Goal: Download file/media

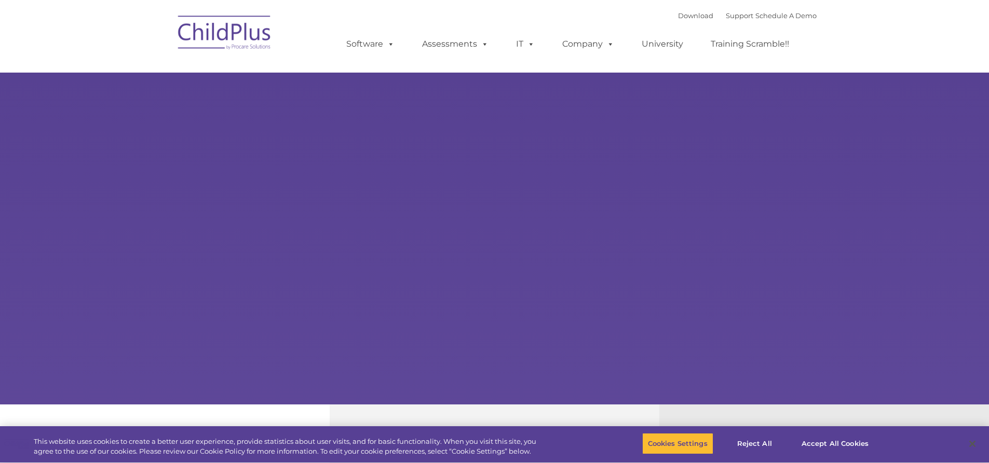
select select "MEDIUM"
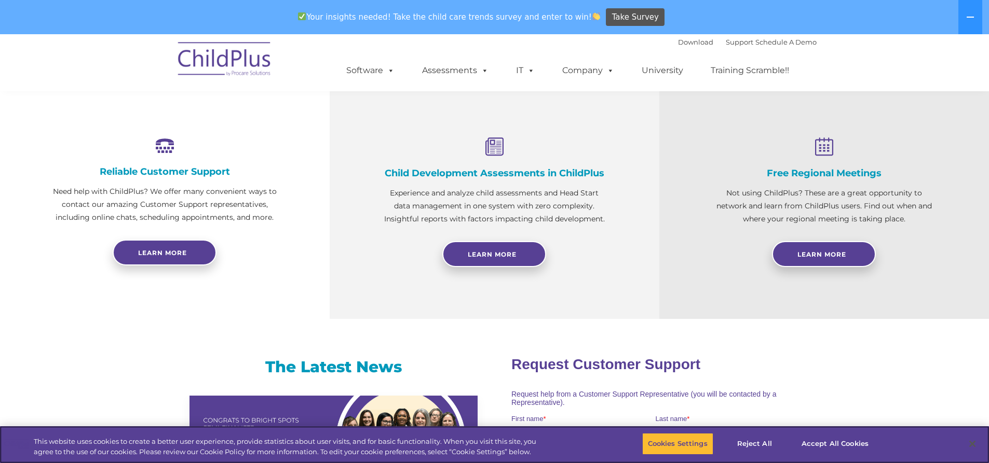
scroll to position [364, 0]
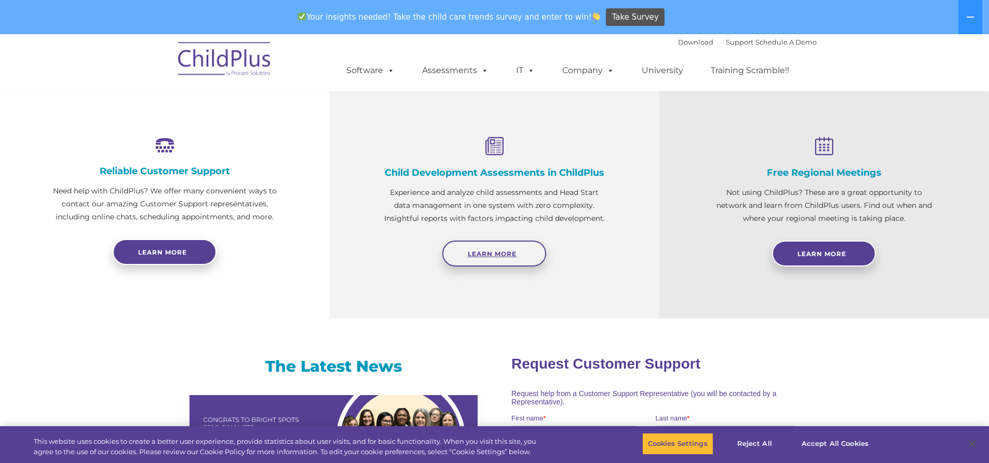
click at [532, 259] on link "Learn More" at bounding box center [494, 254] width 104 height 26
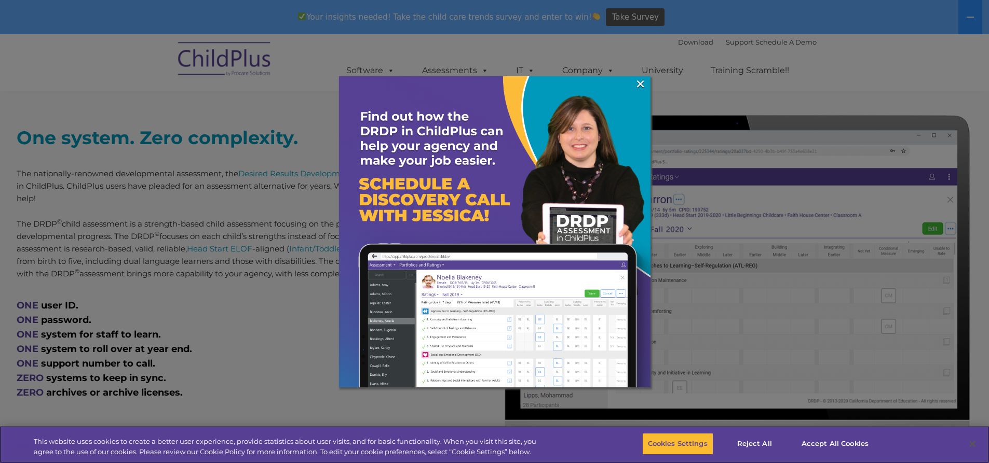
scroll to position [384, 0]
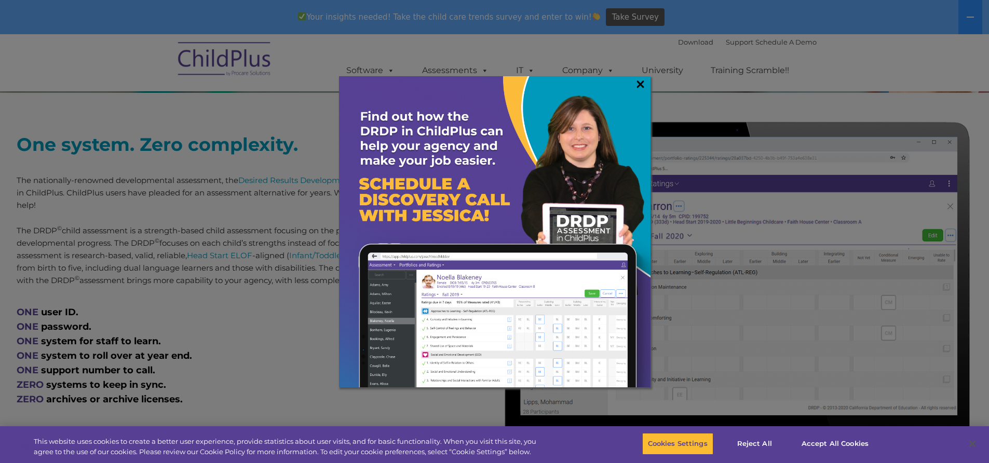
click at [641, 83] on link "×" at bounding box center [640, 84] width 12 height 10
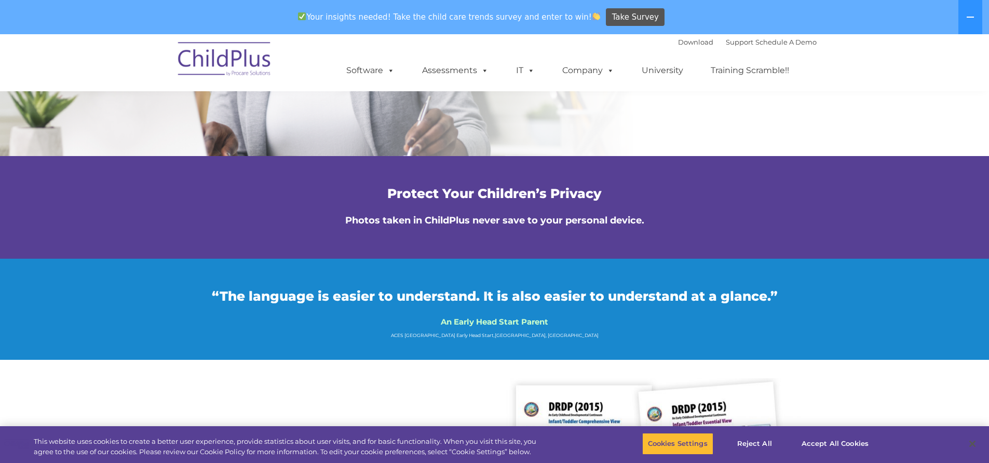
scroll to position [2323, 0]
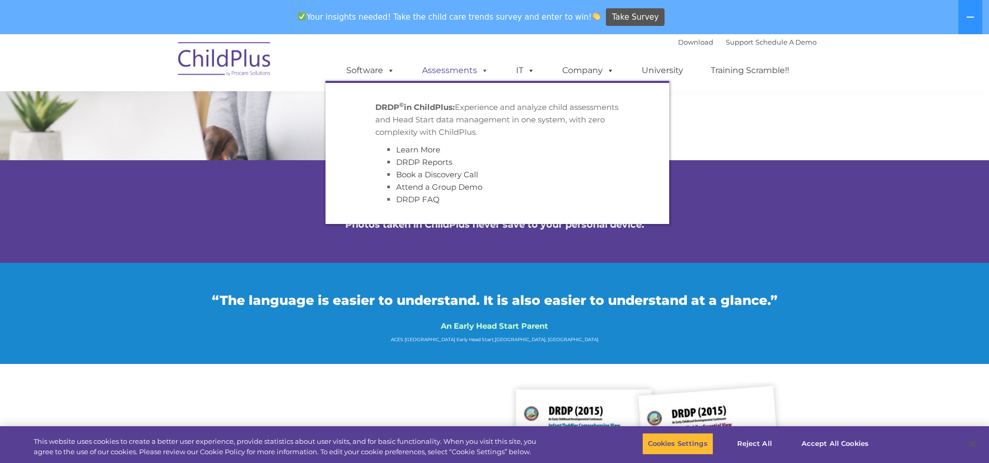
click at [460, 73] on link "Assessments" at bounding box center [455, 70] width 87 height 21
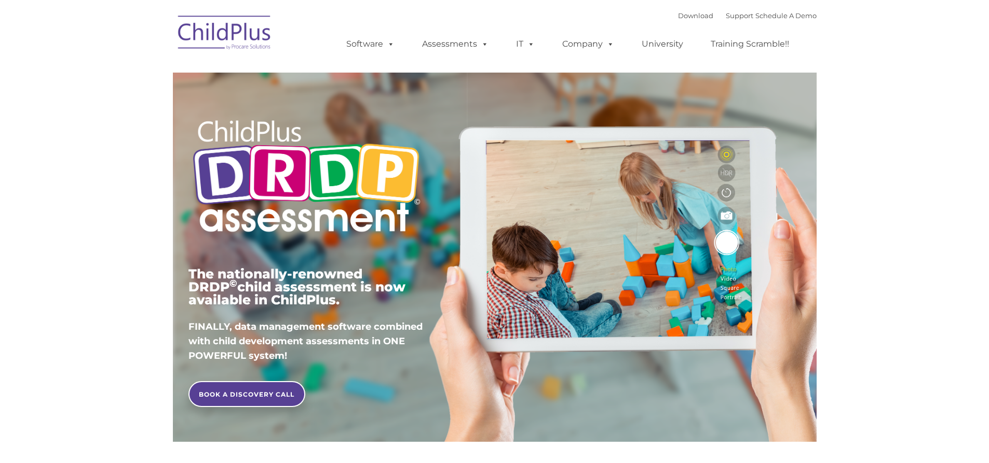
click at [460, 127] on div "The nationally-renowned DRDP © child assessment is now available in ChildPlus. …" at bounding box center [495, 239] width 628 height 371
type input ""
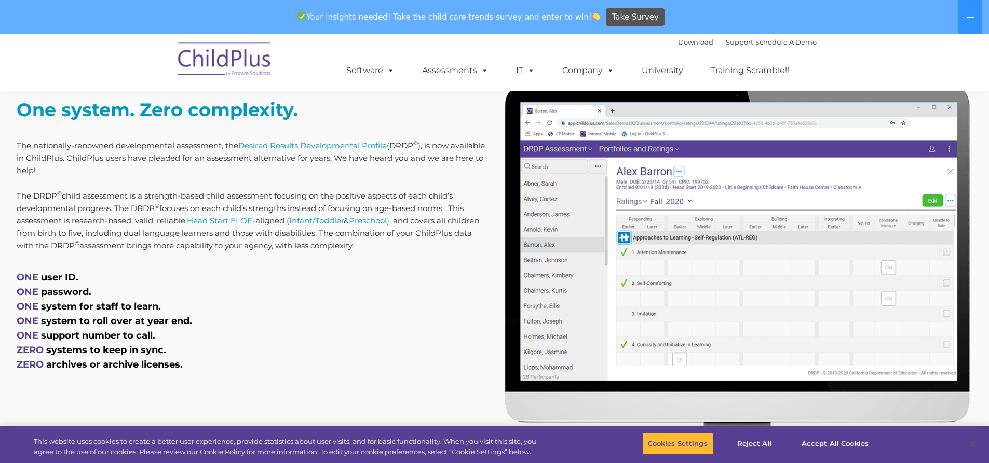
scroll to position [417, 0]
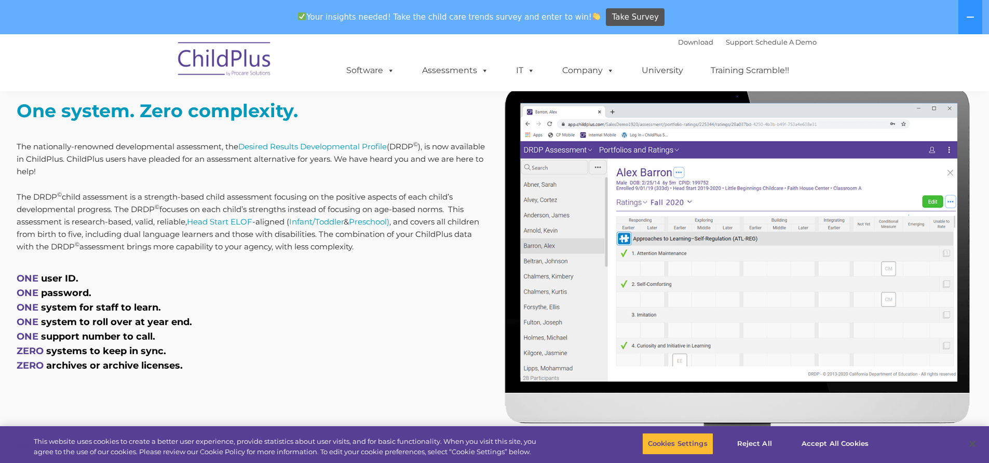
click at [700, 40] on font "Download Support | Schedule A Demo" at bounding box center [747, 42] width 139 height 8
click at [694, 44] on link "Download" at bounding box center [695, 42] width 35 height 8
